Goal: Task Accomplishment & Management: Complete application form

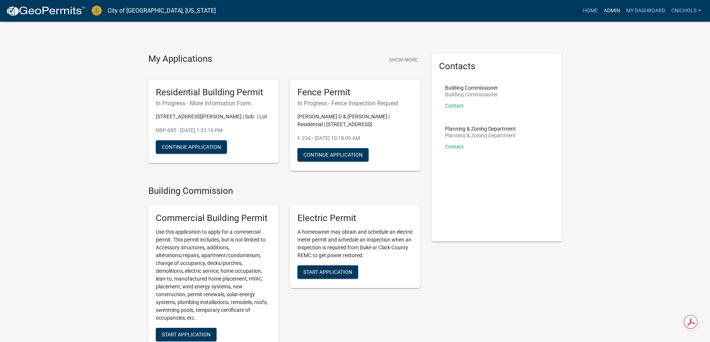
click at [612, 12] on link "Admin" at bounding box center [612, 11] width 22 height 14
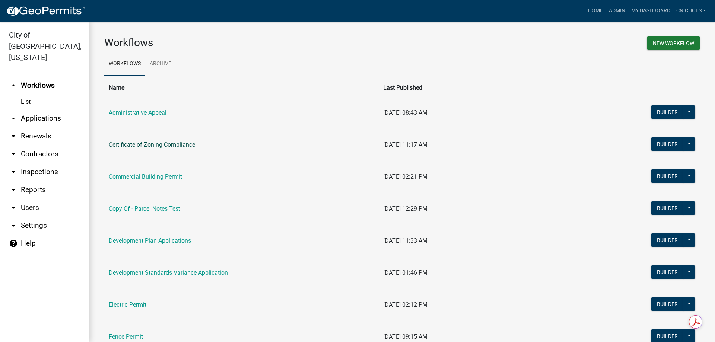
click at [141, 143] on link "Certificate of Zoning Compliance" at bounding box center [152, 144] width 86 height 7
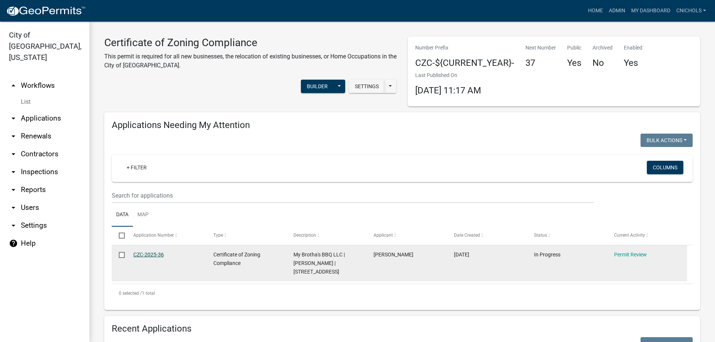
click at [153, 255] on link "CZC-2025-36" at bounding box center [148, 255] width 31 height 6
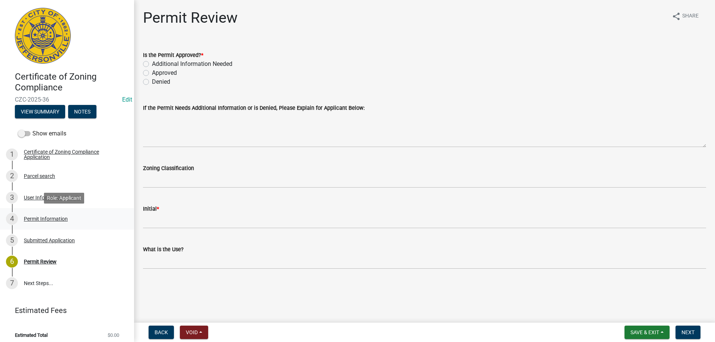
click at [32, 215] on div "4 Permit Information" at bounding box center [64, 219] width 116 height 12
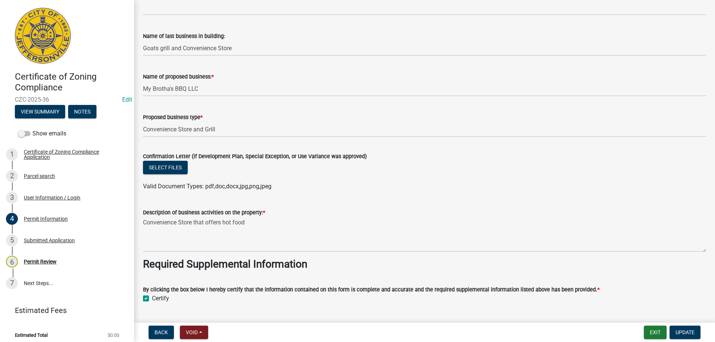
scroll to position [484, 0]
click at [44, 259] on div "Permit Review" at bounding box center [40, 261] width 33 height 5
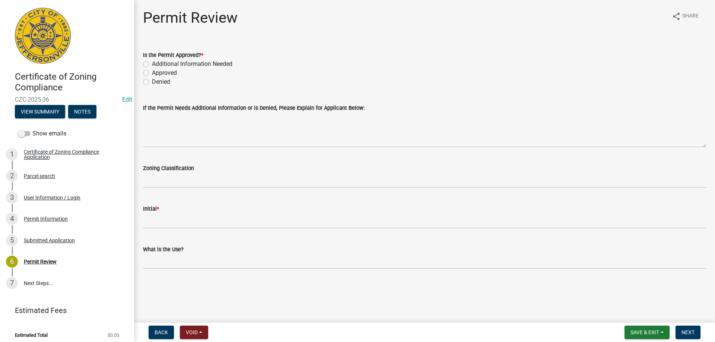
click at [152, 72] on label "Approved" at bounding box center [164, 73] width 25 height 9
click at [152, 72] on input "Approved" at bounding box center [154, 71] width 5 height 5
radio input "true"
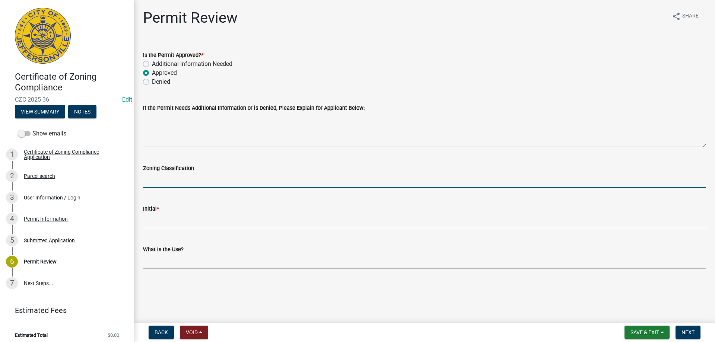
click at [155, 180] on input "Zoning Classification" at bounding box center [424, 180] width 563 height 15
type input "C2"
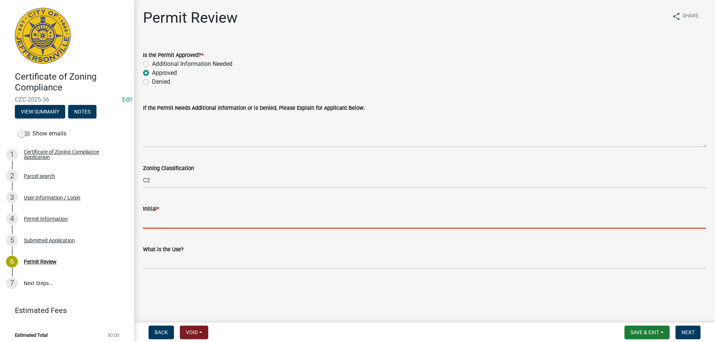
click at [163, 219] on input "Initial *" at bounding box center [424, 220] width 563 height 15
type input "CN"
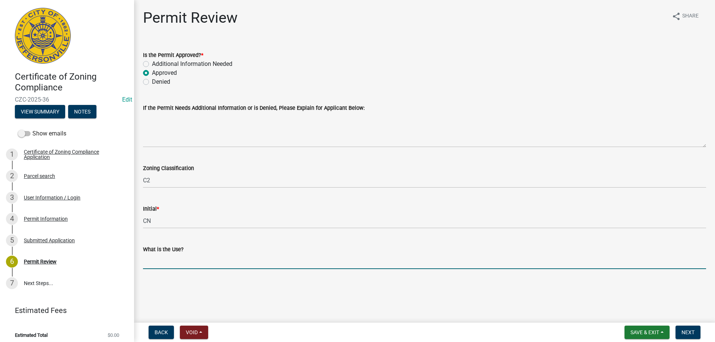
click at [161, 263] on input "What is the Use?" at bounding box center [424, 261] width 563 height 15
click at [269, 301] on main "Permit Review share Share Is the Permit Approved? * Additional Information Need…" at bounding box center [424, 160] width 581 height 320
click at [191, 262] on input "convenience store/restaurant" at bounding box center [424, 261] width 563 height 15
click at [297, 263] on input "convenience store- no gas pumps/restaurant" at bounding box center [424, 261] width 563 height 15
type input "convenience store- no gas pumps/restaurant"
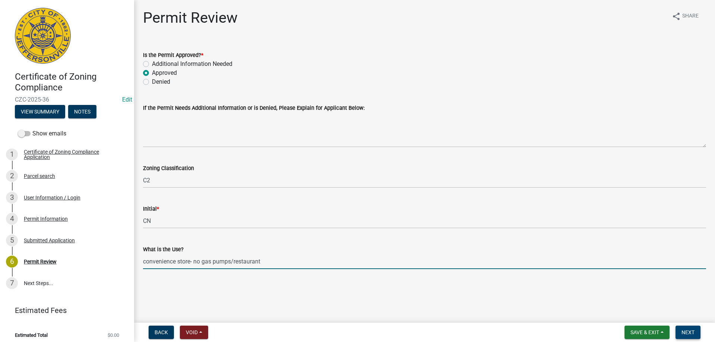
click at [685, 332] on span "Next" at bounding box center [688, 333] width 13 height 6
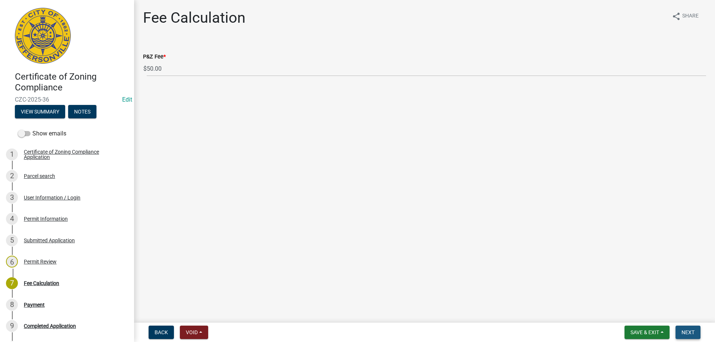
click at [693, 334] on span "Next" at bounding box center [688, 333] width 13 height 6
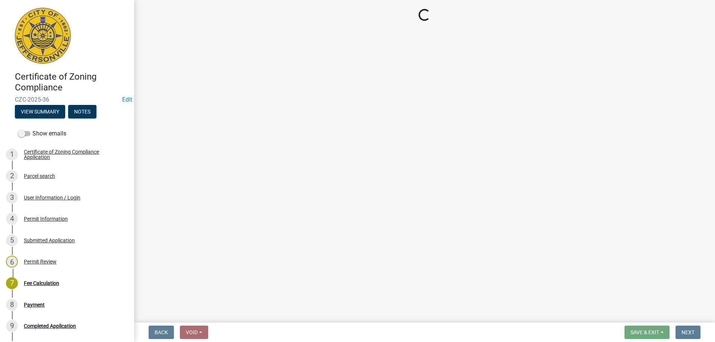
select select "3: 3"
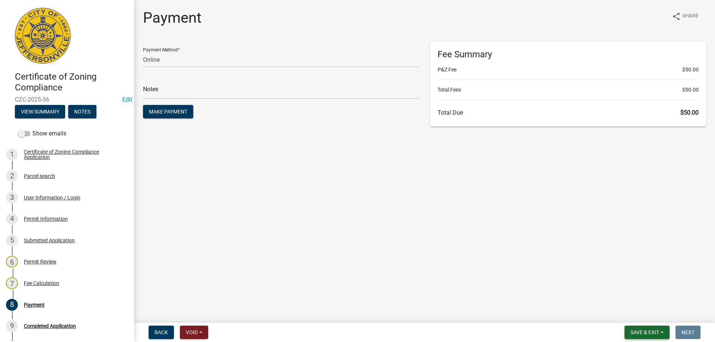
click at [664, 333] on button "Save & Exit" at bounding box center [647, 332] width 45 height 13
click at [635, 316] on button "Save & Exit" at bounding box center [640, 313] width 60 height 18
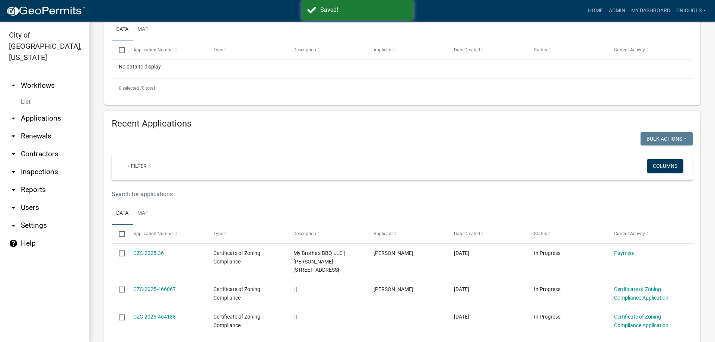
scroll to position [75, 0]
